Goal: Transaction & Acquisition: Subscribe to service/newsletter

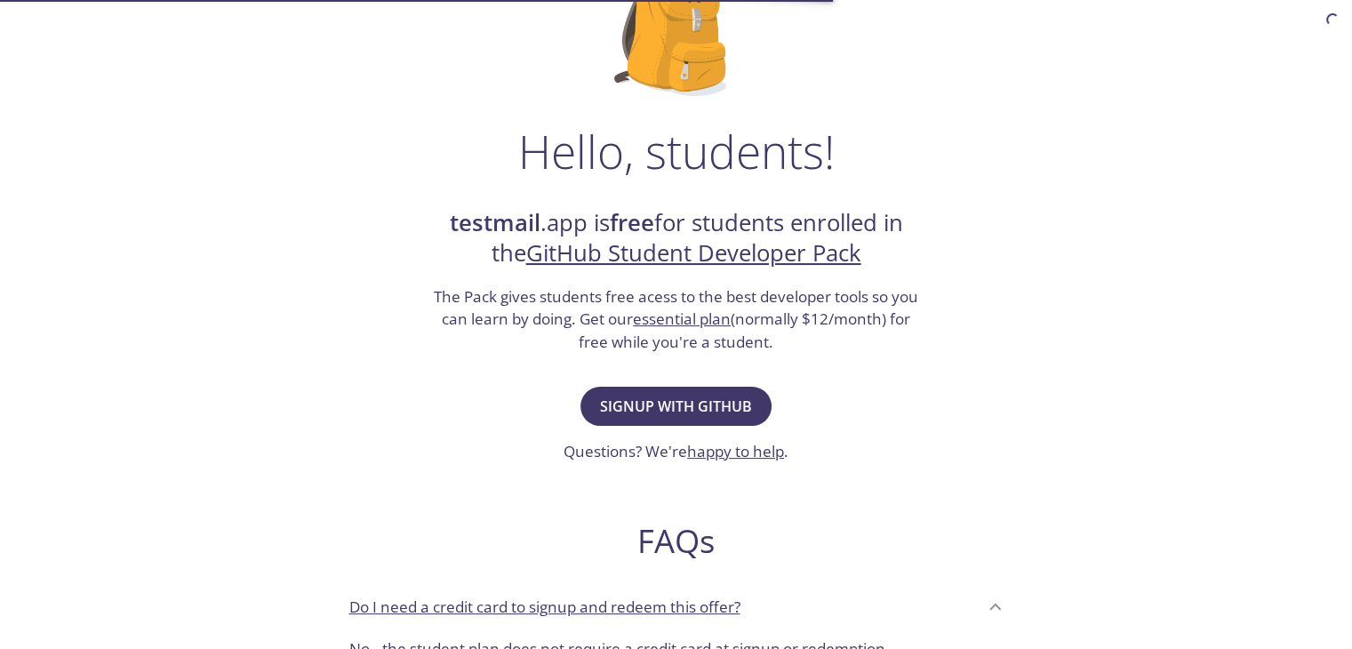
scroll to position [178, 0]
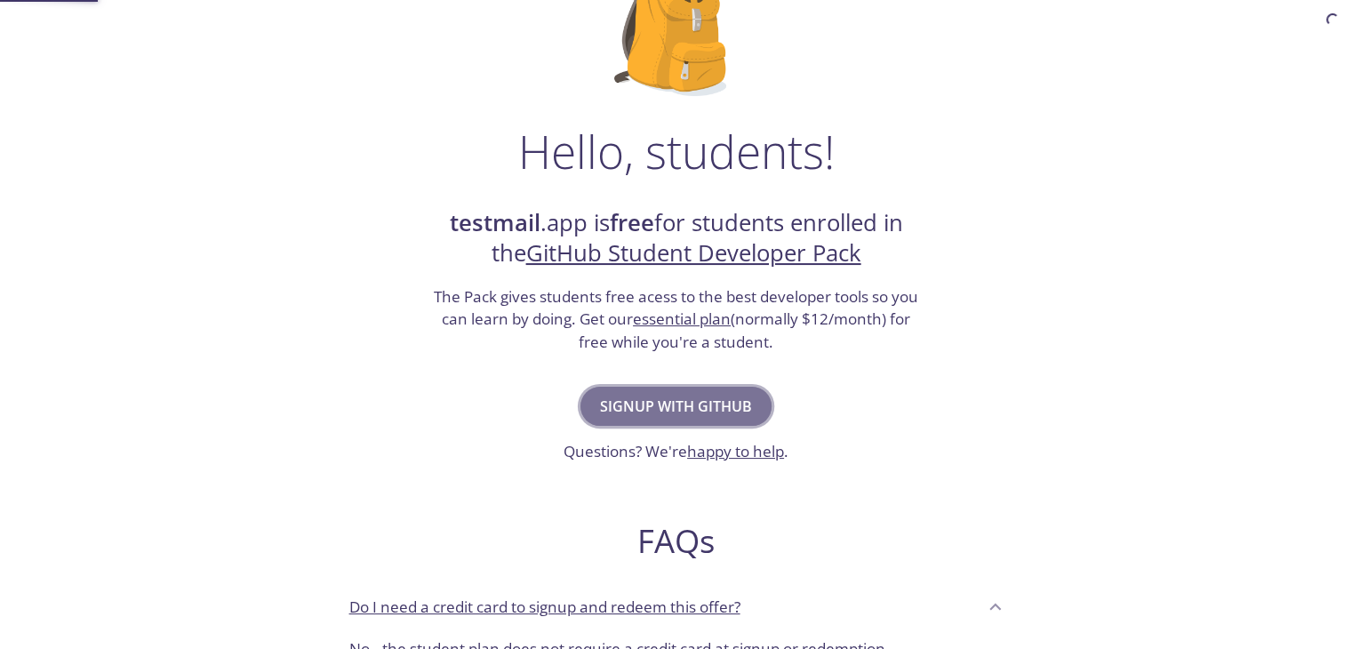
click at [708, 405] on span "Signup with GitHub" at bounding box center [676, 406] width 152 height 25
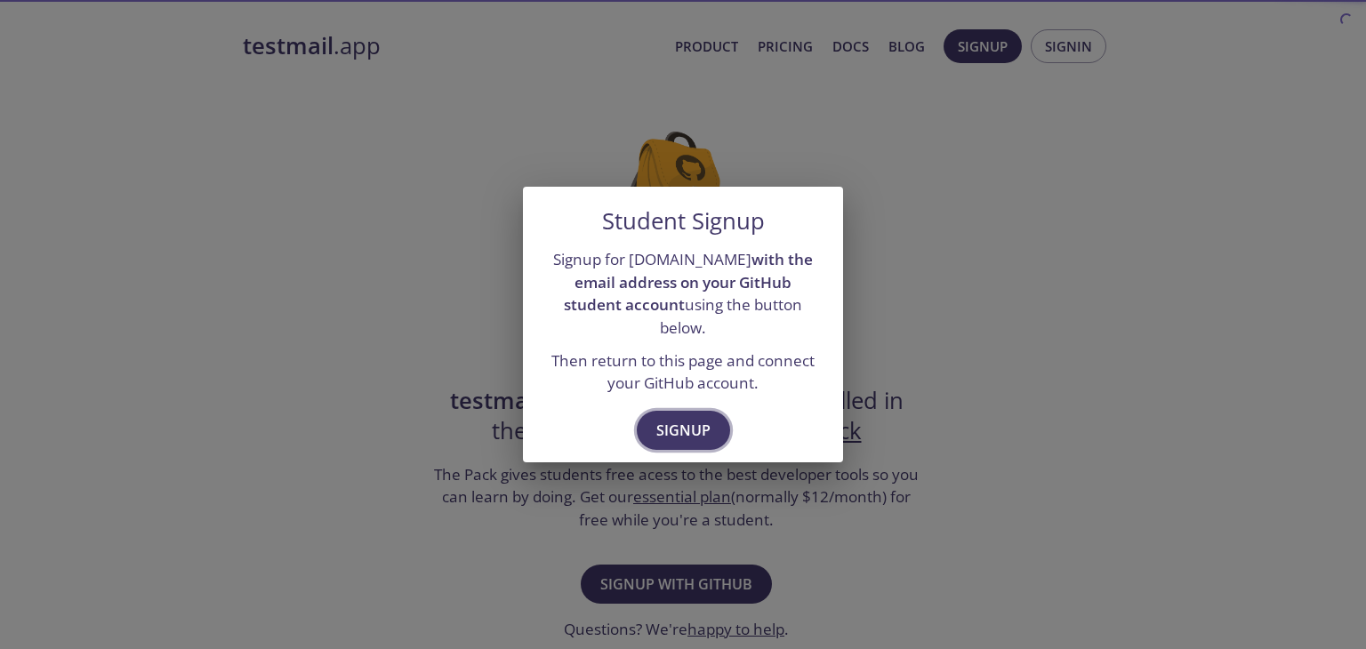
click at [692, 411] on button "Signup" at bounding box center [683, 430] width 93 height 39
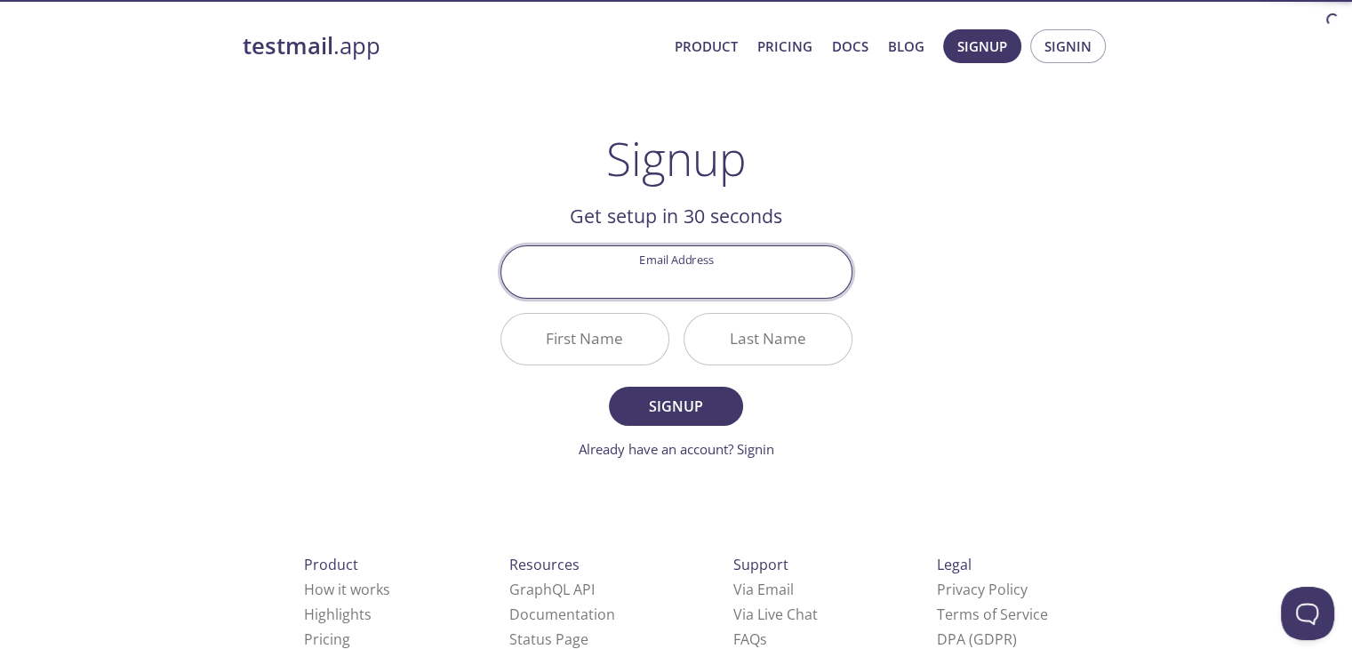
click at [697, 284] on input "Email Address" at bounding box center [676, 271] width 350 height 51
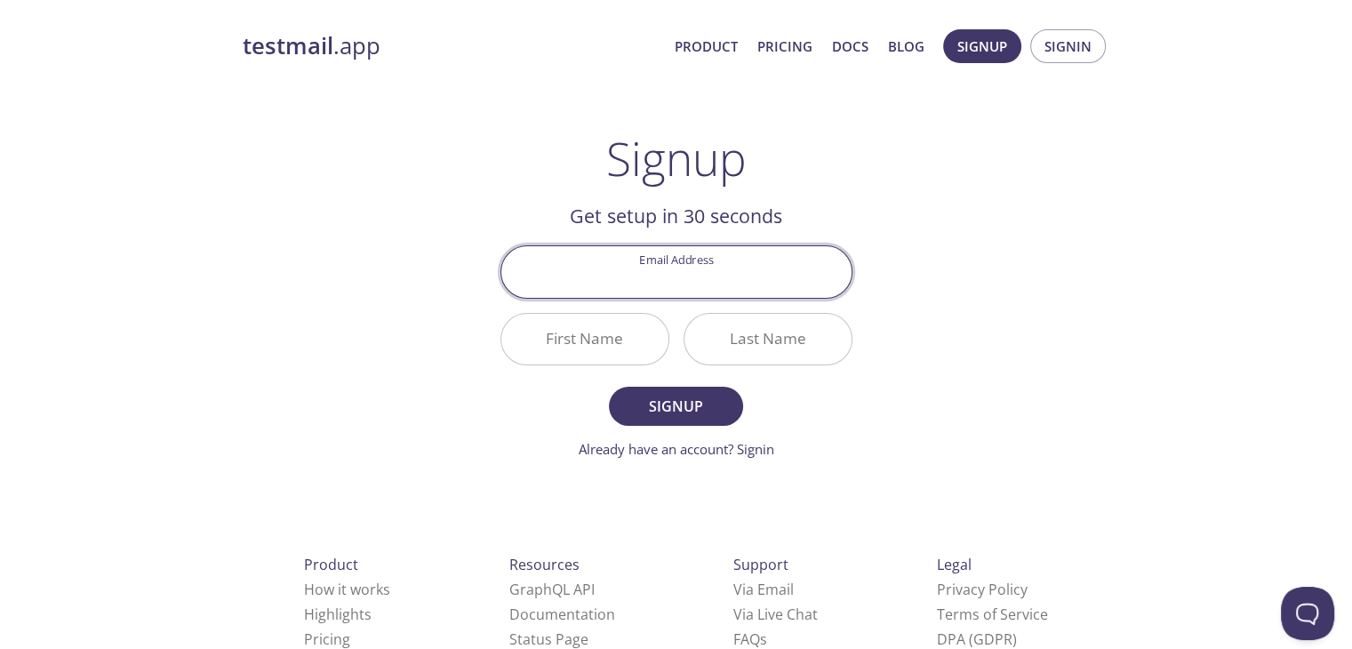
type input "[EMAIL_ADDRESS][DOMAIN_NAME]"
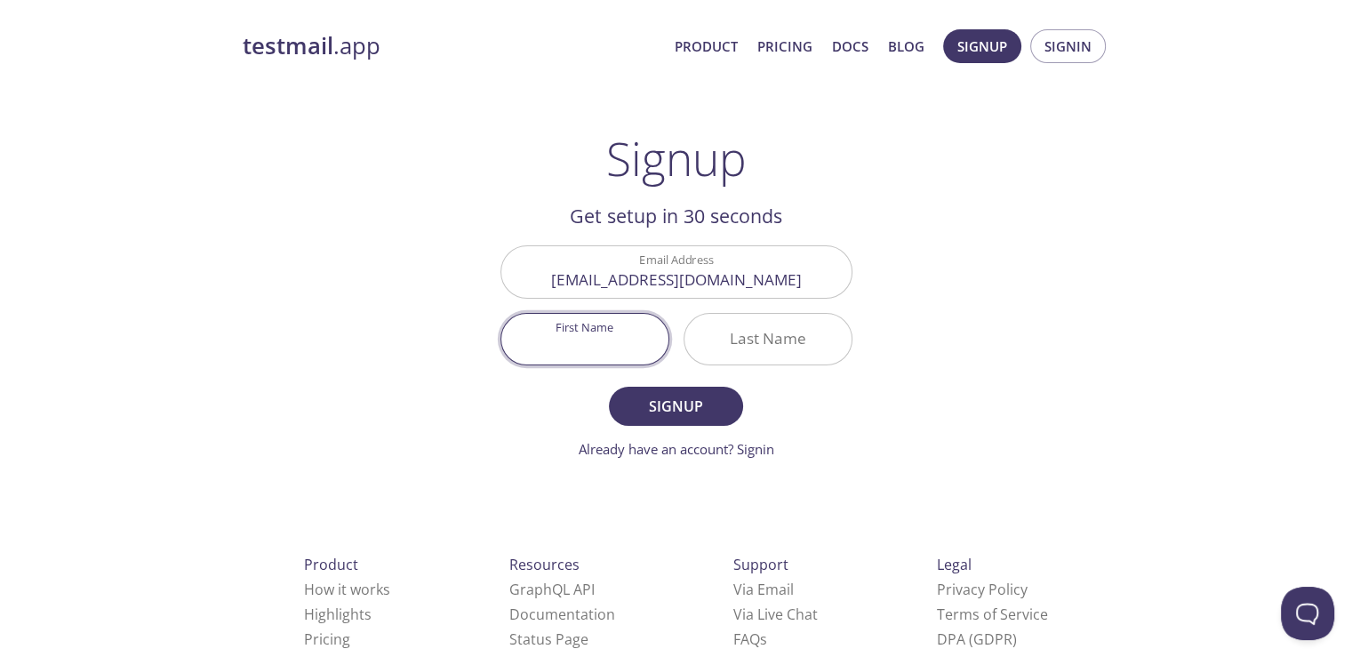
click at [592, 335] on input "First Name" at bounding box center [584, 339] width 167 height 51
type input "Sujon"
click at [794, 346] on input "Last Name" at bounding box center [768, 339] width 167 height 51
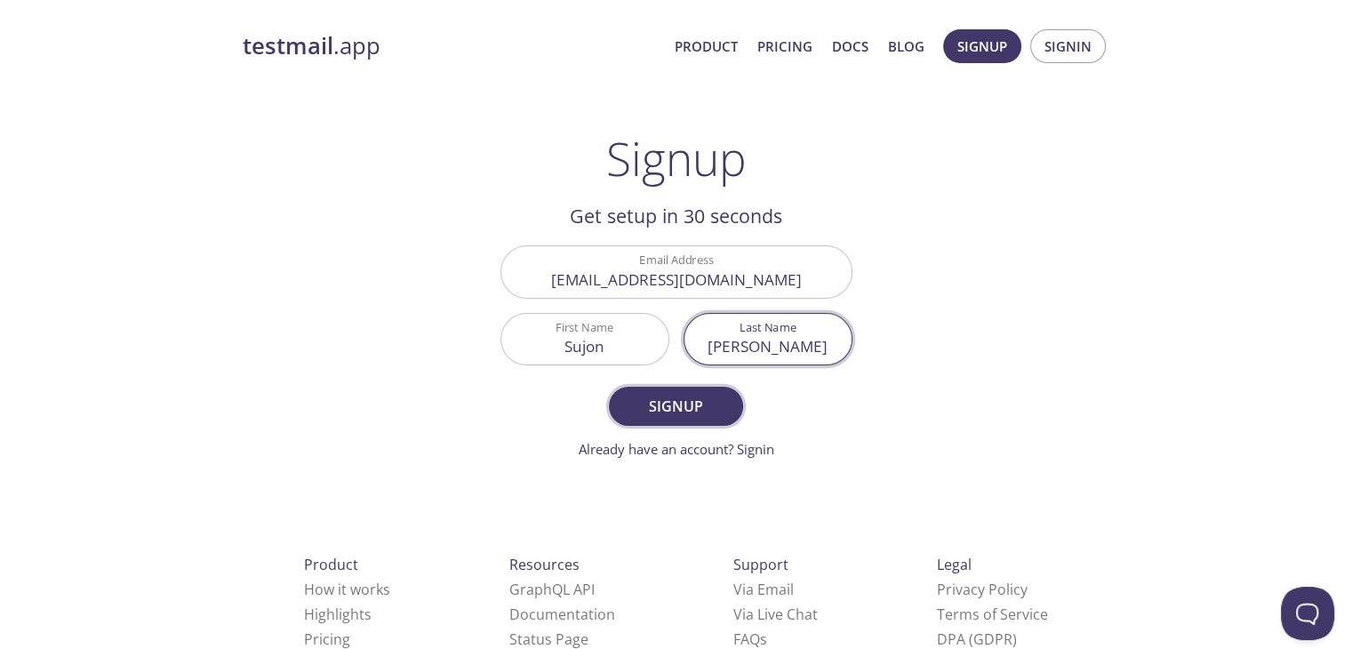
type input "[PERSON_NAME]"
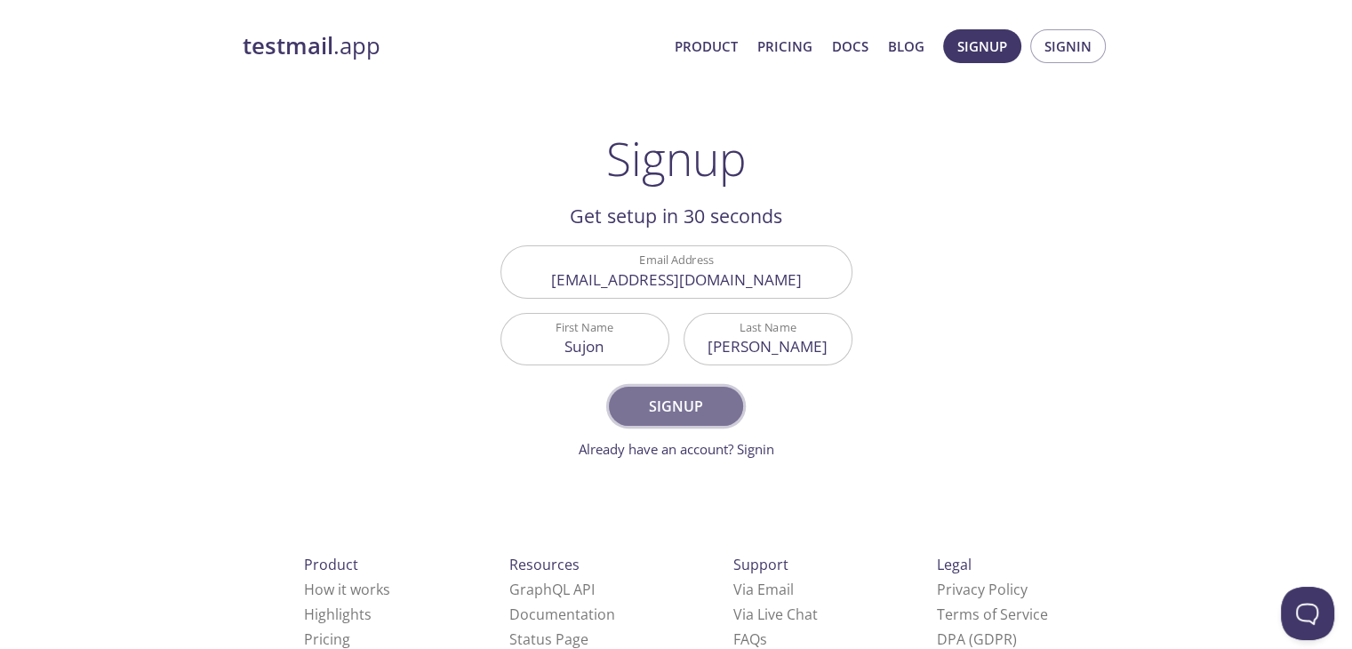
click at [676, 421] on button "Signup" at bounding box center [675, 406] width 133 height 39
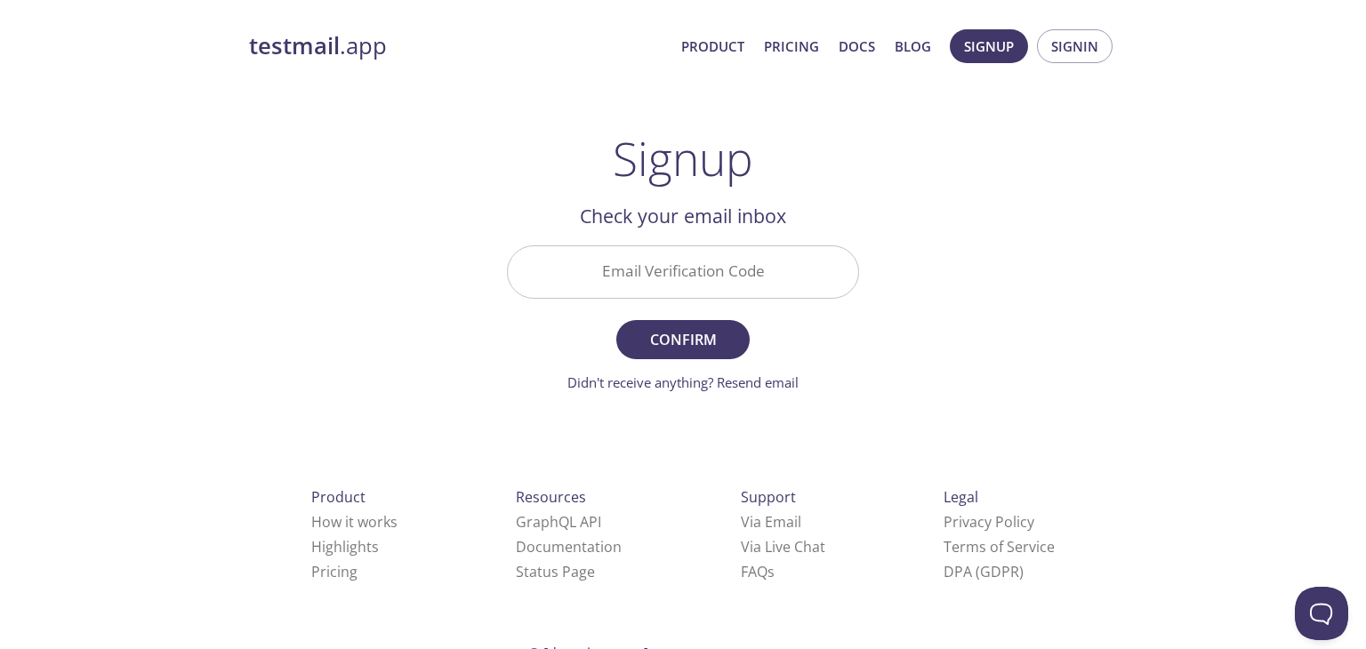
click at [686, 269] on input "Email Verification Code" at bounding box center [683, 271] width 350 height 51
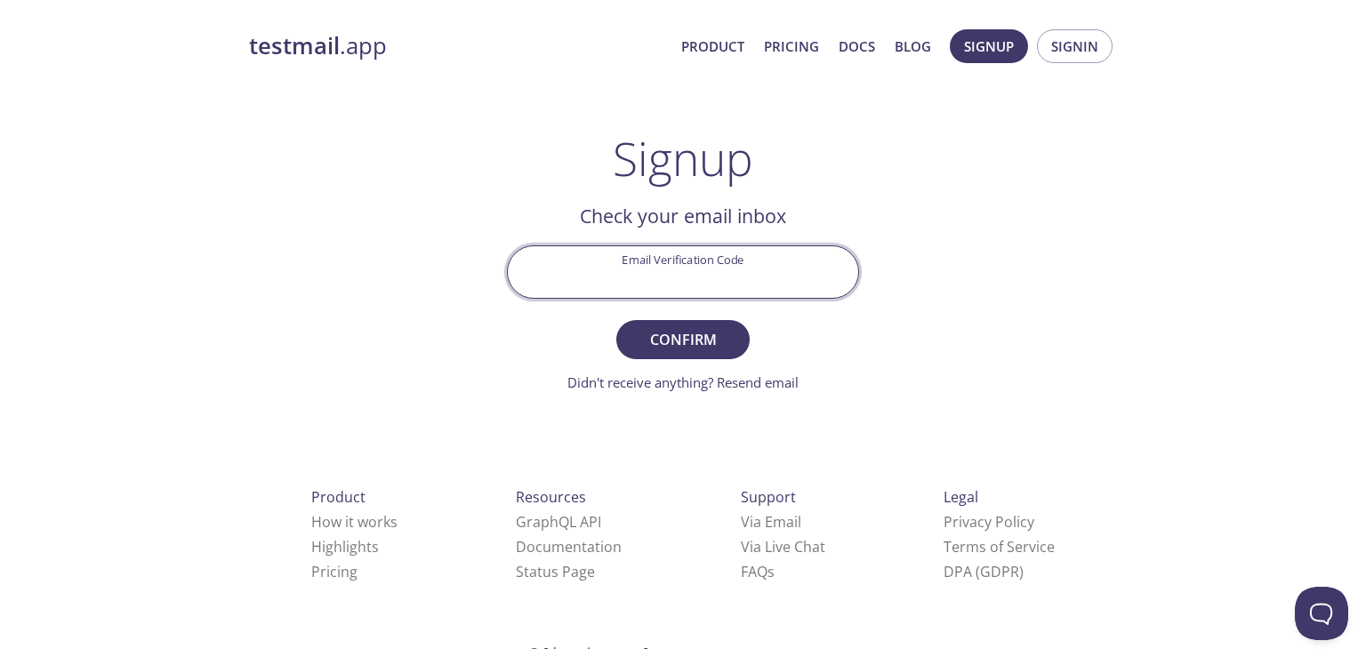
paste input "AGTBAKE"
type input "AGTBAKE"
click at [718, 327] on span "Confirm" at bounding box center [683, 339] width 94 height 25
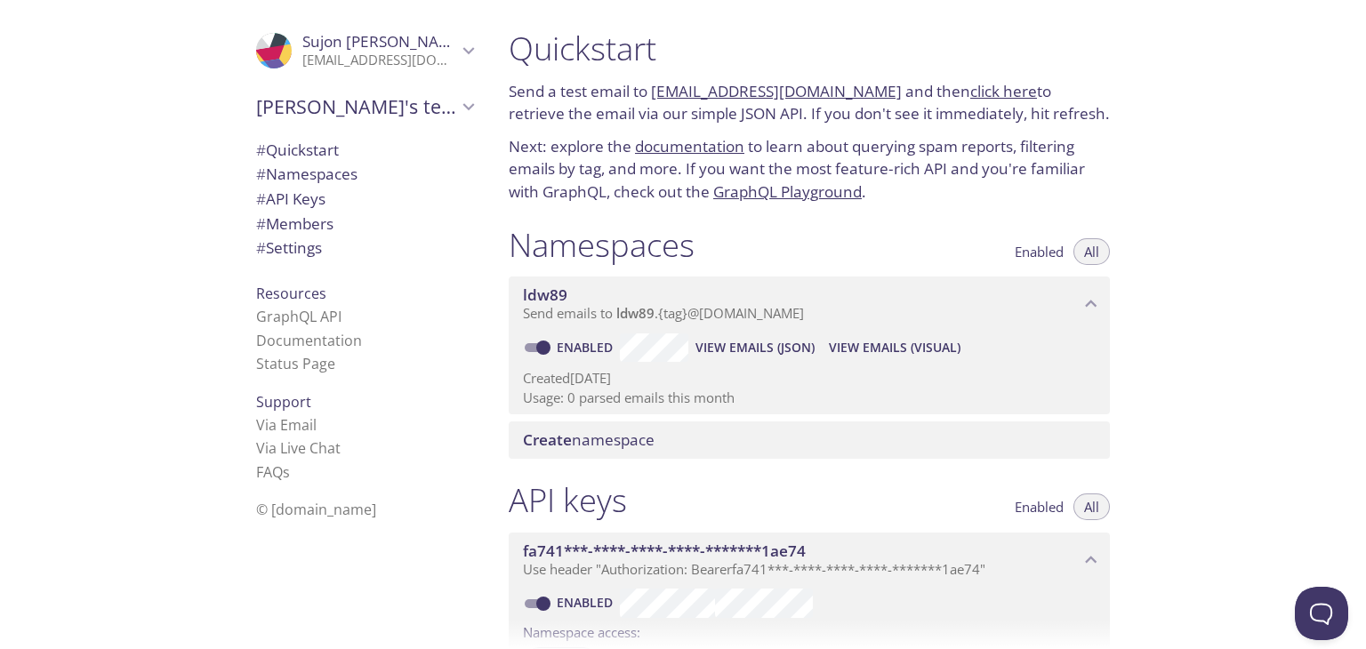
click at [999, 87] on link "click here" at bounding box center [1003, 91] width 67 height 20
drag, startPoint x: 871, startPoint y: 160, endPoint x: 1041, endPoint y: 158, distance: 169.8
click at [1041, 158] on p "Next: explore the documentation to learn about querying spam reports, filtering…" at bounding box center [809, 169] width 601 height 68
drag, startPoint x: 600, startPoint y: 246, endPoint x: 646, endPoint y: 245, distance: 46.3
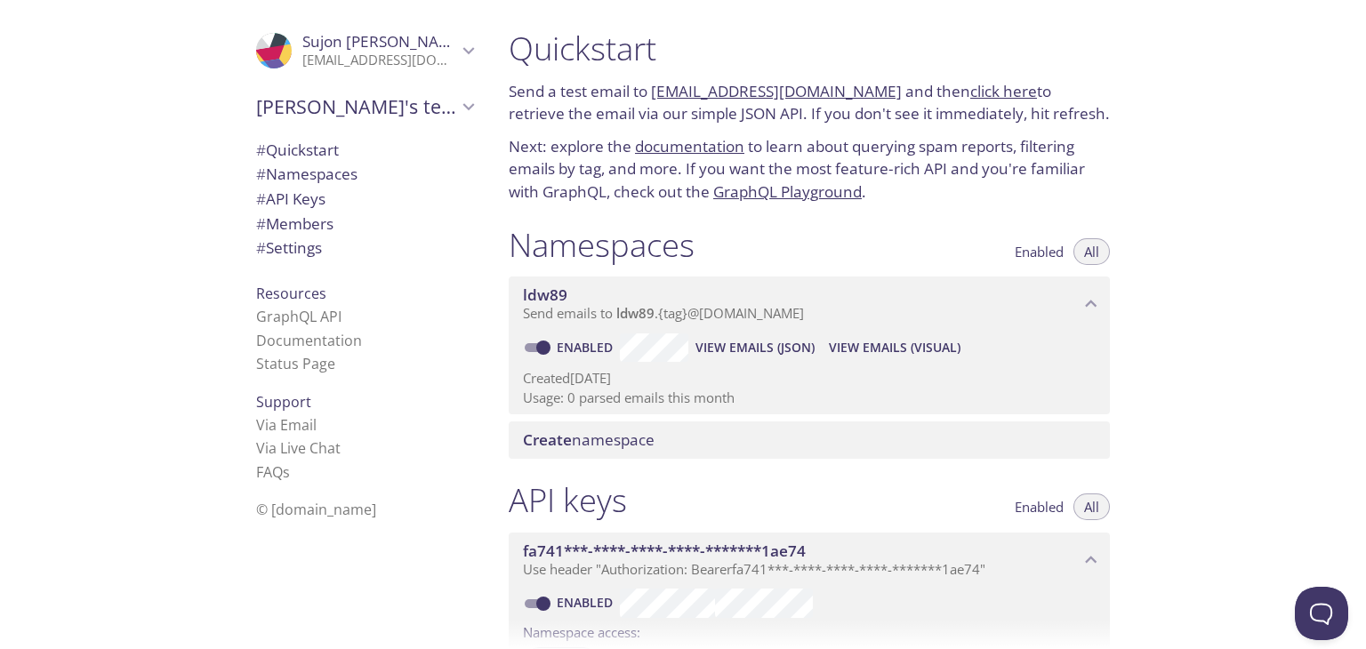
click at [646, 245] on h1 "Namespaces" at bounding box center [602, 245] width 186 height 40
click at [647, 245] on h1 "Namespaces" at bounding box center [602, 245] width 186 height 40
drag, startPoint x: 626, startPoint y: 396, endPoint x: 692, endPoint y: 399, distance: 65.9
click at [692, 399] on p "Usage: 0 parsed emails this month" at bounding box center [809, 398] width 573 height 19
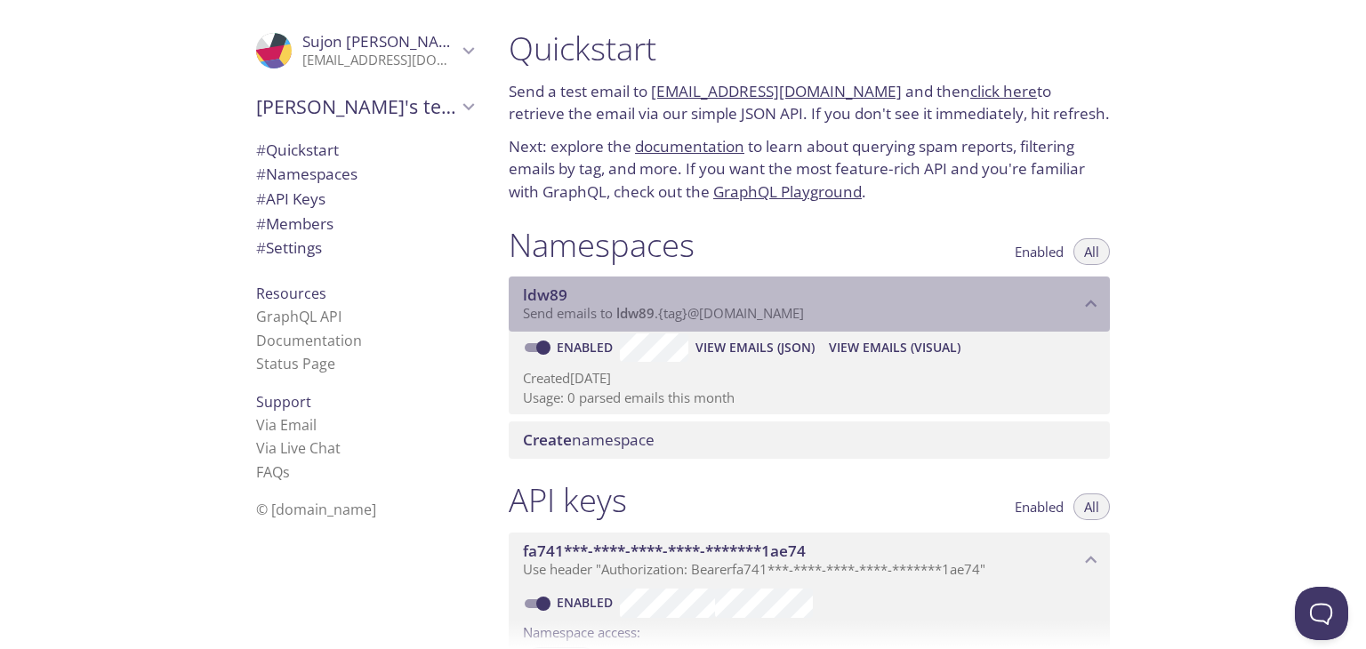
click at [665, 312] on span "Send emails to ldw89 . {tag} @[DOMAIN_NAME]" at bounding box center [663, 313] width 281 height 18
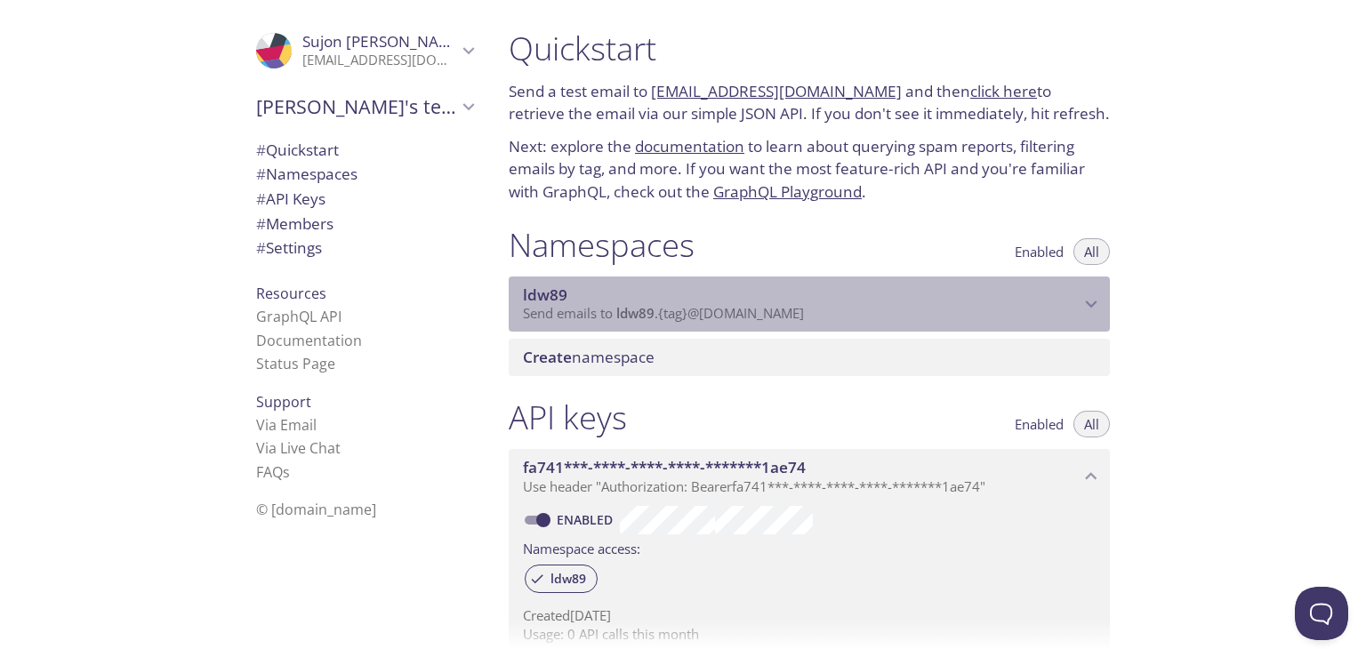
click at [665, 312] on span "Send emails to ldw89 . {tag} @[DOMAIN_NAME]" at bounding box center [663, 313] width 281 height 18
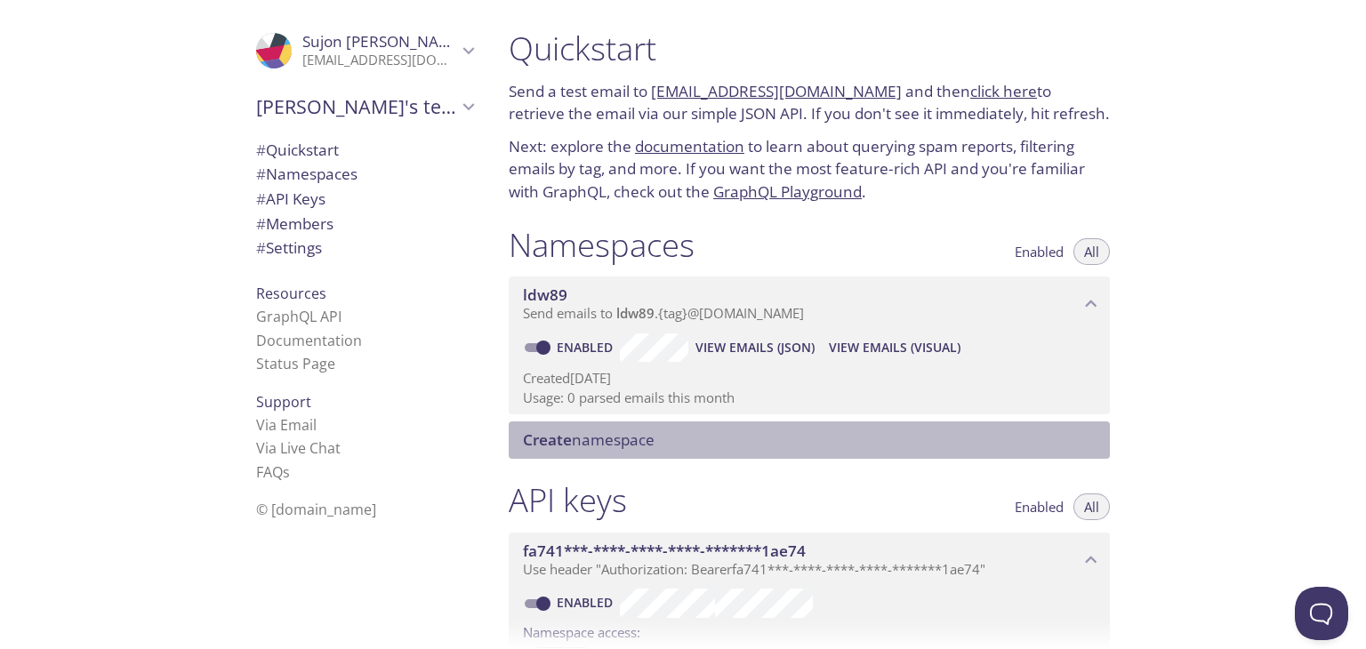
click at [658, 438] on span "Create namespace" at bounding box center [813, 440] width 580 height 20
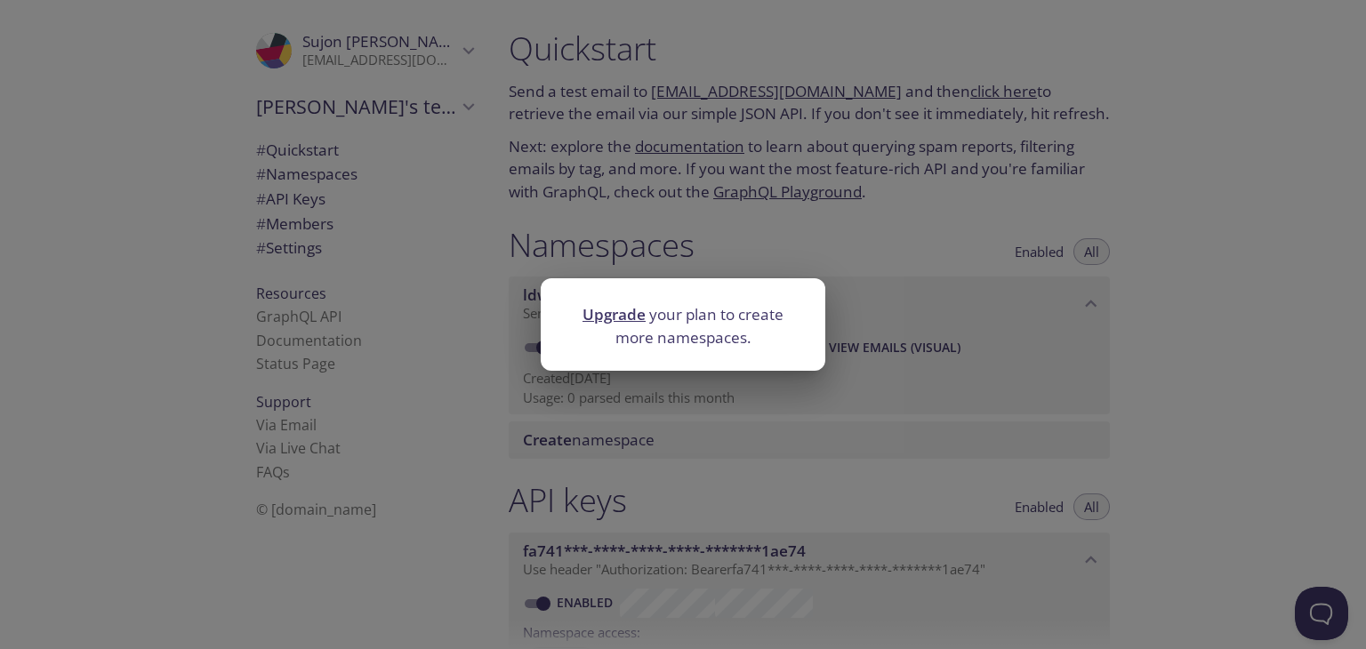
click at [658, 438] on div "Upgrade your plan to create more namespaces." at bounding box center [683, 324] width 1366 height 649
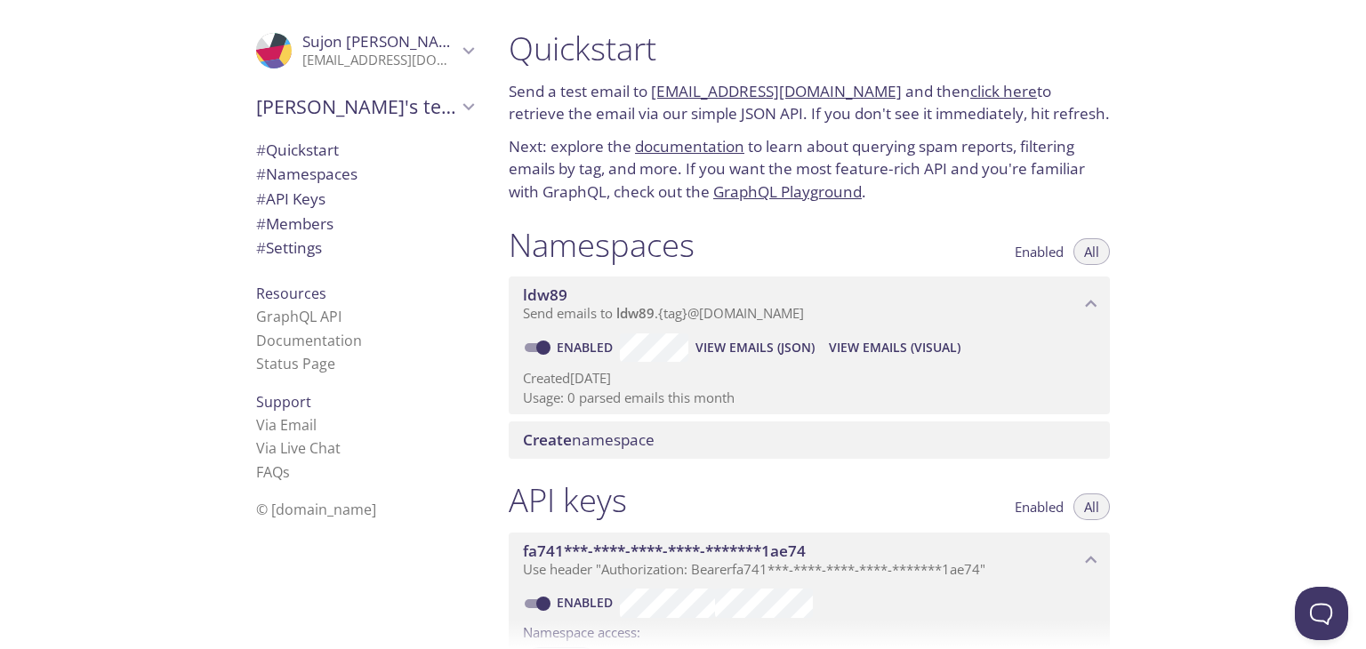
click at [875, 345] on span "View Emails (Visual)" at bounding box center [895, 347] width 132 height 21
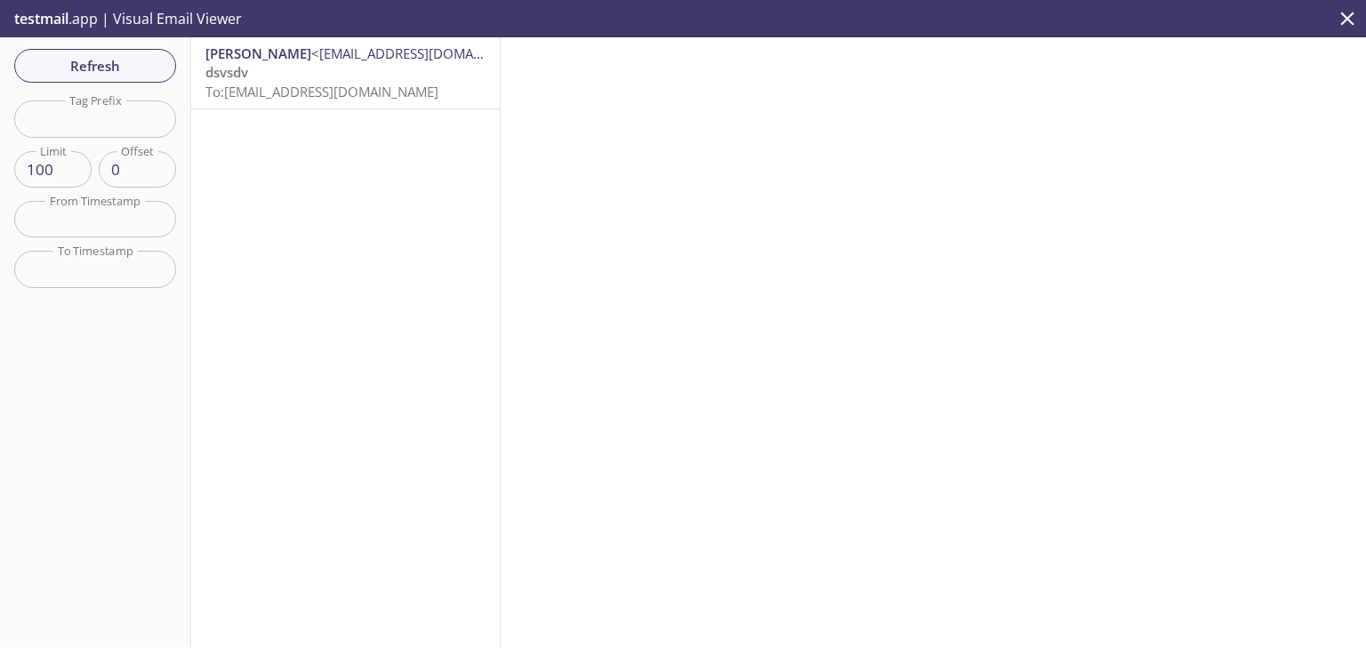
click at [375, 97] on span "To: [EMAIL_ADDRESS][DOMAIN_NAME]" at bounding box center [321, 92] width 233 height 18
